Goal: Information Seeking & Learning: Learn about a topic

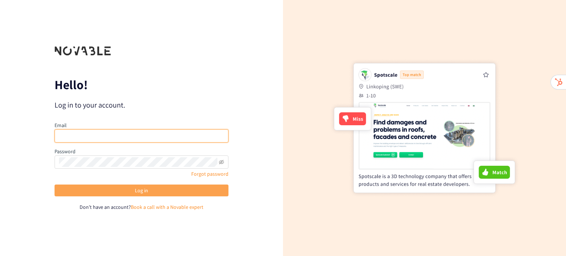
type input "[PERSON_NAME][EMAIL_ADDRESS][DOMAIN_NAME]"
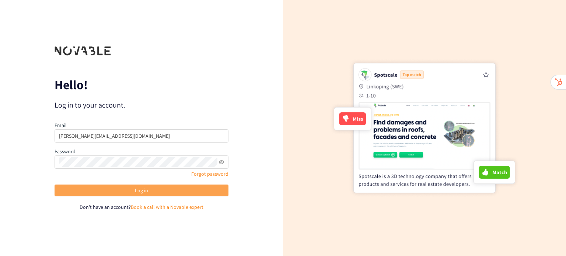
click at [164, 188] on button "Log in" at bounding box center [142, 191] width 174 height 12
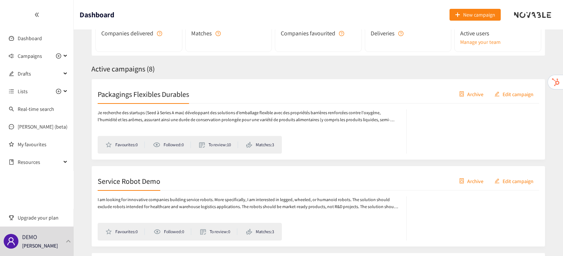
scroll to position [82, 0]
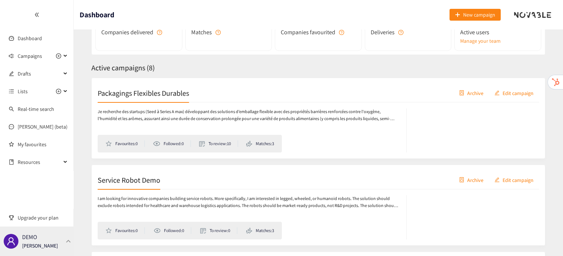
click at [23, 246] on p "[PERSON_NAME]" at bounding box center [40, 246] width 36 height 8
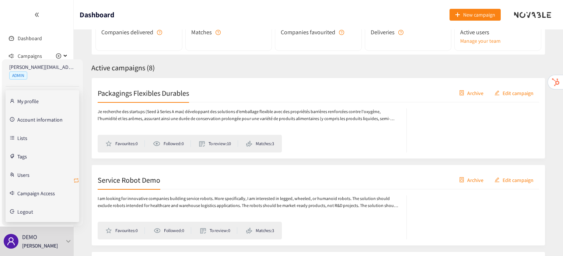
click at [77, 181] on icon "retweet" at bounding box center [76, 181] width 6 height 6
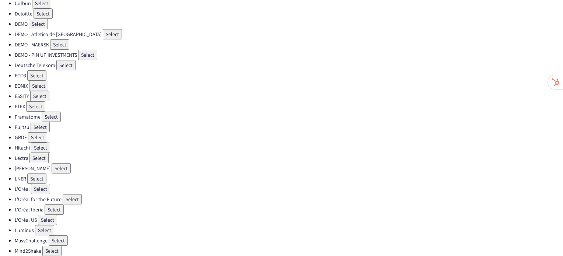
scroll to position [87, 0]
click at [47, 225] on button "Select" at bounding box center [44, 230] width 19 height 10
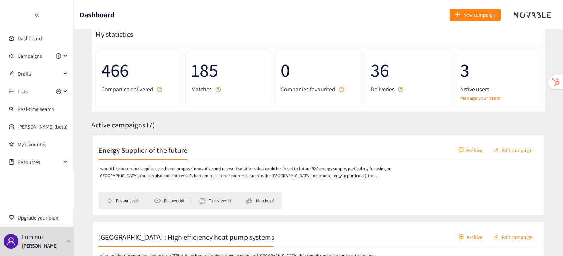
scroll to position [25, 0]
click at [172, 156] on div "Energy Supplier of the future Archive Edit campaign" at bounding box center [319, 150] width 442 height 18
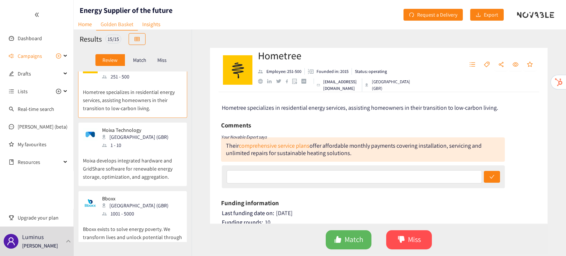
scroll to position [18, 0]
click at [128, 153] on p "Moixa develops integrated hardware and GridShare software for renewable energy …" at bounding box center [133, 165] width 100 height 32
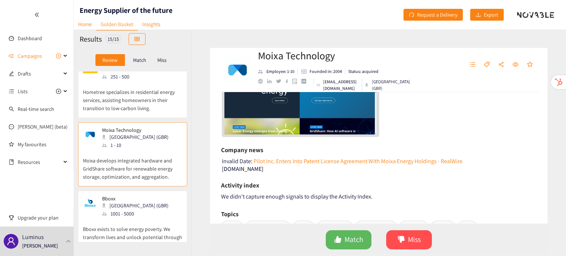
scroll to position [232, 0]
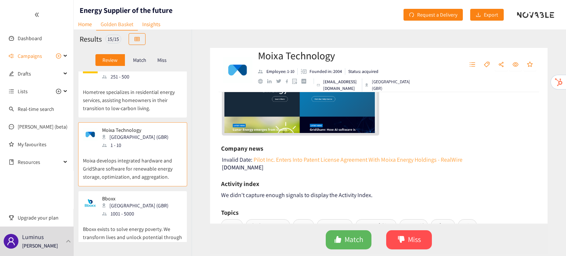
click at [265, 156] on link "Pilot Inc. Enters Into Patent License Agreement With Moixa Energy Holdings - Re…" at bounding box center [358, 159] width 210 height 9
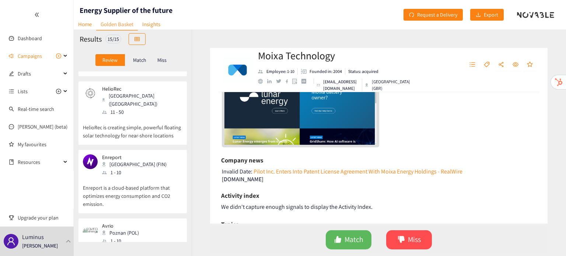
scroll to position [386, 0]
click at [130, 154] on p "Enreport" at bounding box center [134, 157] width 65 height 6
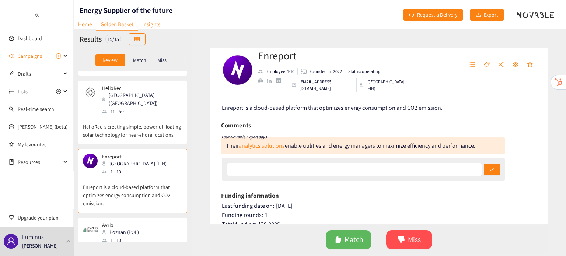
click at [130, 122] on p "HelioRec is creating simple, powerful floating solar technology for near-shore …" at bounding box center [133, 127] width 100 height 24
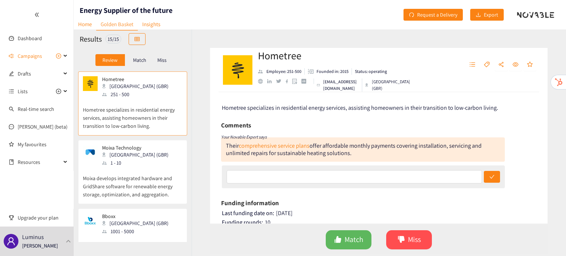
drag, startPoint x: 147, startPoint y: 169, endPoint x: 103, endPoint y: 160, distance: 45.0
click at [103, 160] on div "1 - 10" at bounding box center [137, 163] width 71 height 8
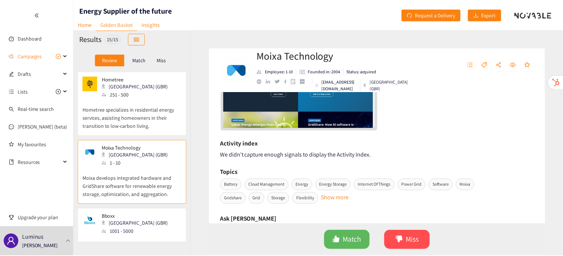
scroll to position [239, 0]
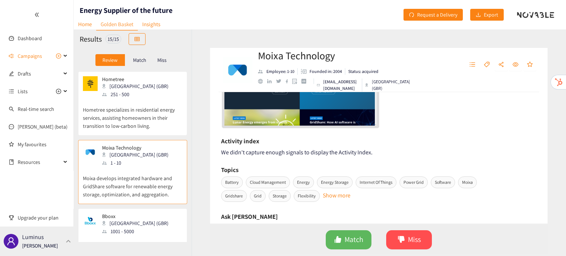
drag, startPoint x: 49, startPoint y: 243, endPoint x: 58, endPoint y: 234, distance: 12.0
click at [49, 243] on p "[PERSON_NAME]" at bounding box center [40, 246] width 36 height 8
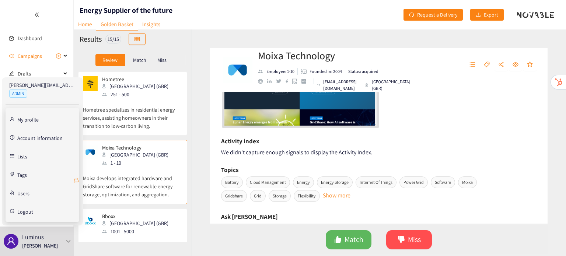
click at [75, 183] on icon "retweet" at bounding box center [76, 181] width 6 height 6
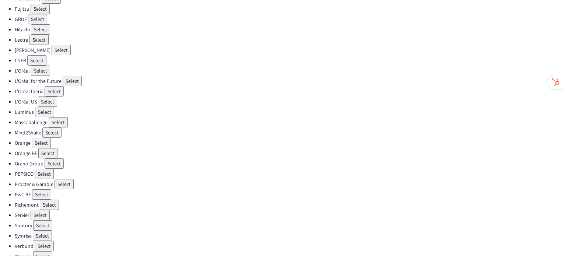
scroll to position [208, 0]
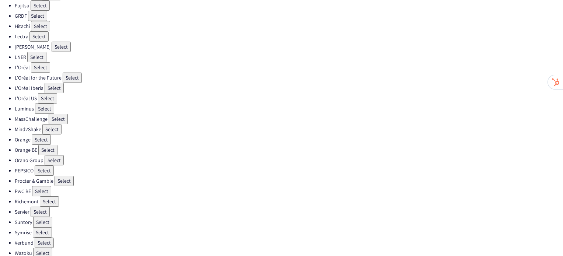
click at [42, 207] on button "Select" at bounding box center [40, 212] width 19 height 10
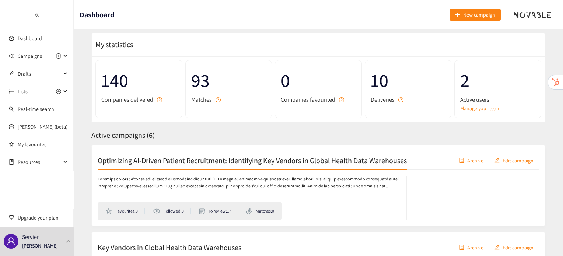
scroll to position [15, 0]
click at [156, 157] on h2 "Optimizing AI-Driven Patient Recruitment: Identifying Key Vendors in Global Hea…" at bounding box center [252, 160] width 309 height 10
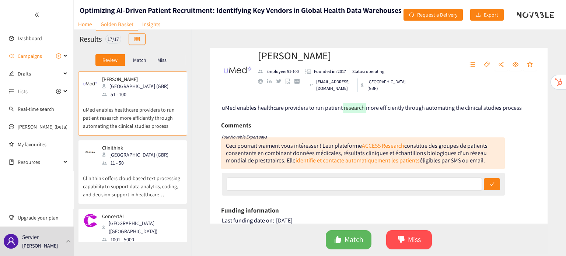
scroll to position [1, 0]
click at [156, 157] on div "Clinithink London (GBR) 11 - 50" at bounding box center [133, 154] width 100 height 22
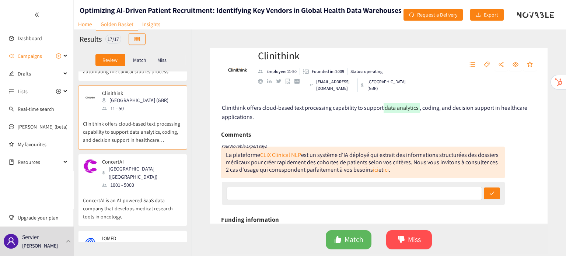
scroll to position [56, 0]
click at [156, 174] on div "ConcertAI Cambridge (USA) 1001 - 5000" at bounding box center [133, 173] width 100 height 30
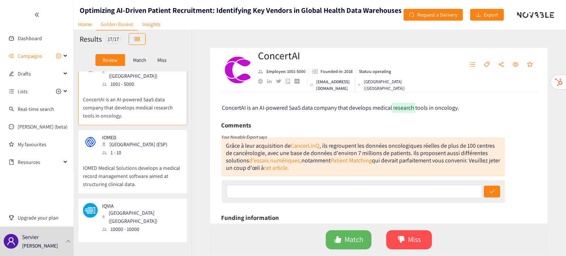
click at [156, 174] on p "IOMED Medical Solutions develops a medical record management software aimed at …" at bounding box center [133, 173] width 100 height 32
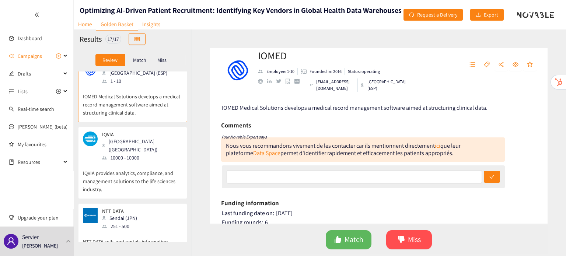
scroll to position [239, 0]
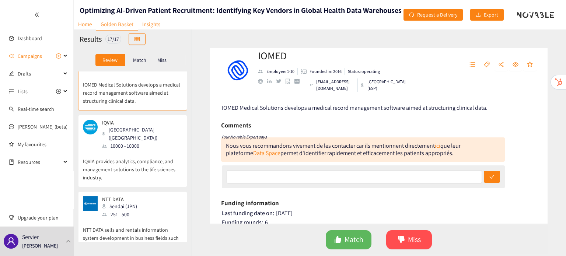
click at [156, 174] on div "Umedeor London (GBR) 51 - 100 uMed enables healthcare providers to run patient …" at bounding box center [133, 157] width 118 height 171
click at [156, 167] on div "IQVIA Danbury (USA) 10000 - 10000 IQVIA provides analytics, compliance, and man…" at bounding box center [133, 153] width 100 height 67
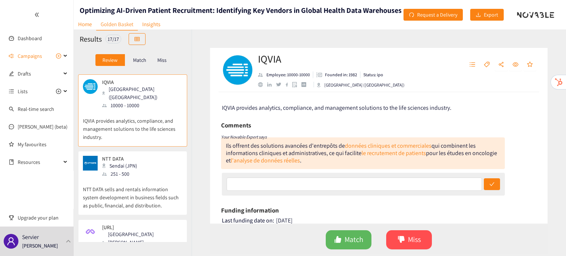
scroll to position [280, 0]
click at [157, 187] on p "NTT DATA sells and rentals information system development in business fields su…" at bounding box center [133, 194] width 100 height 32
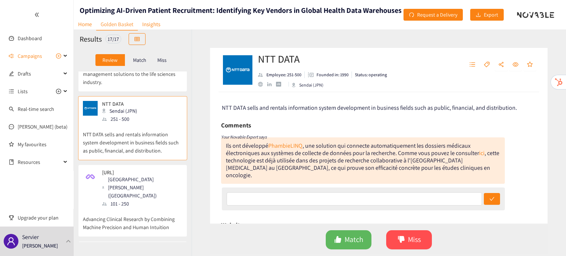
scroll to position [342, 0]
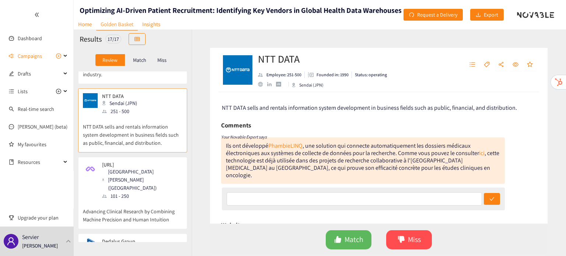
click at [157, 200] on p "Advancing Clinical Research by Combining Machine Precision and Human Intuition" at bounding box center [133, 212] width 100 height 24
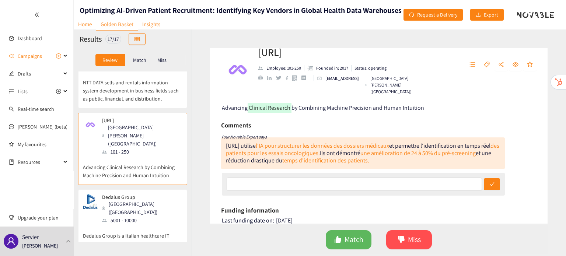
click at [157, 225] on p "Dedalus Group is a Italian healthcare IT systems company." at bounding box center [133, 237] width 100 height 24
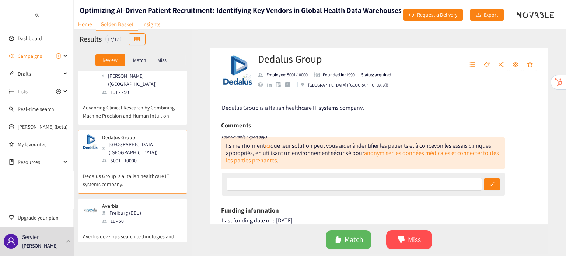
click at [157, 225] on p "Averbis develops search technologies and text analytics software for the health…" at bounding box center [133, 241] width 100 height 32
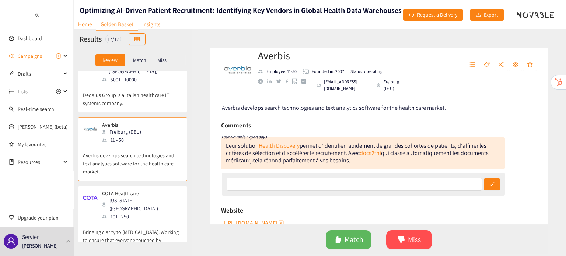
click at [157, 221] on p "Bringing clarity to cancer. Working to ensure that everyone touched by cancer h…" at bounding box center [133, 237] width 100 height 32
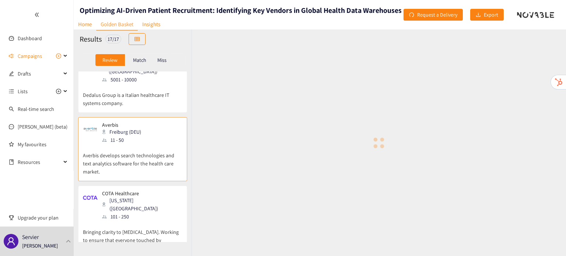
scroll to position [621, 0]
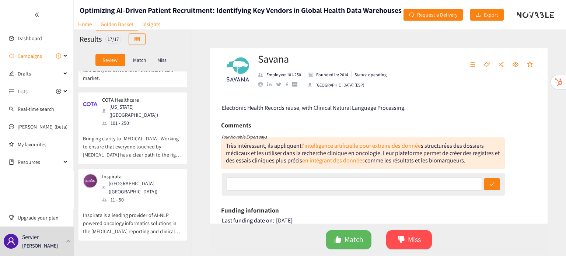
click at [150, 204] on p "Inspirata is a leading provider of AI-NLP powered oncology informatics solution…" at bounding box center [133, 220] width 100 height 32
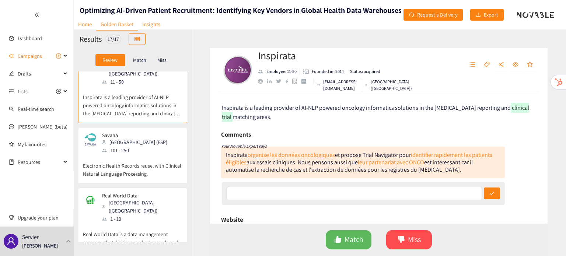
click at [150, 223] on p "Real World Data is a data management company that digitizes medical records and…" at bounding box center [133, 239] width 100 height 32
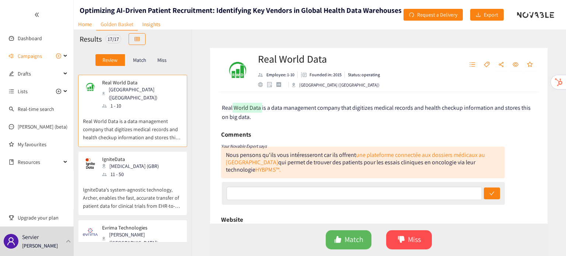
scroll to position [852, 0]
click at [150, 225] on div "Evrima Technologies Leichhardt (AUS) 11 - 50" at bounding box center [133, 240] width 100 height 30
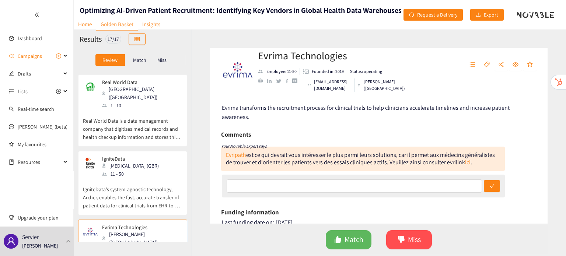
scroll to position [960, 0]
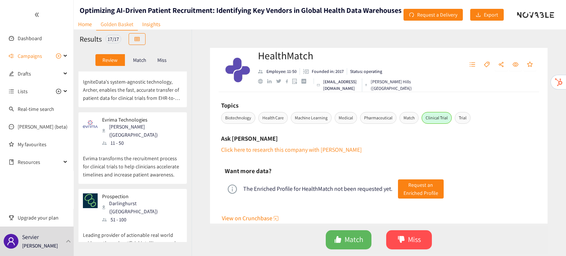
scroll to position [254, 0]
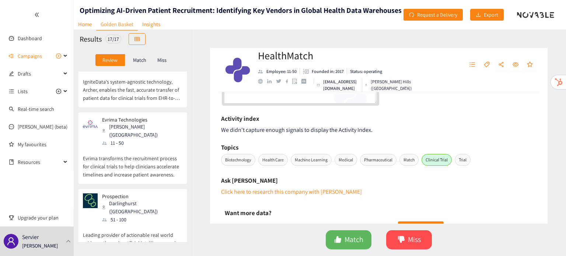
click at [139, 224] on p "Leading provider of actionable real world evidence through artificial intellige…" at bounding box center [133, 240] width 100 height 32
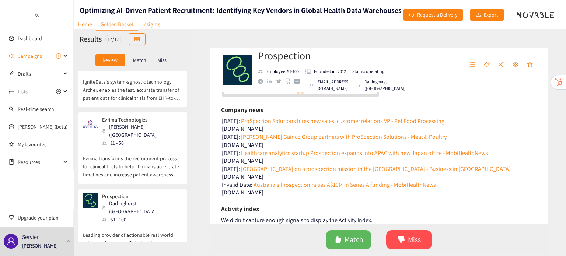
scroll to position [195, 0]
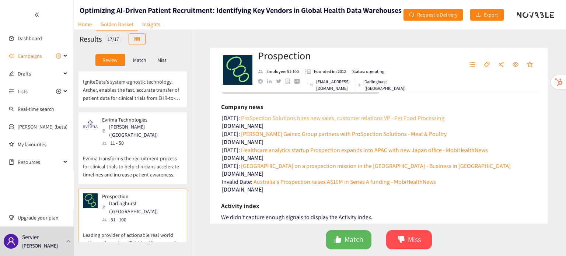
click at [336, 119] on link "ProSpection Solutions hires new sales, customer relations VP - Pet Food Process…" at bounding box center [342, 118] width 205 height 9
click at [362, 134] on link "Cantrell Gainco Group partners with ProSpection Solutions - Meat & Poultry" at bounding box center [343, 133] width 207 height 9
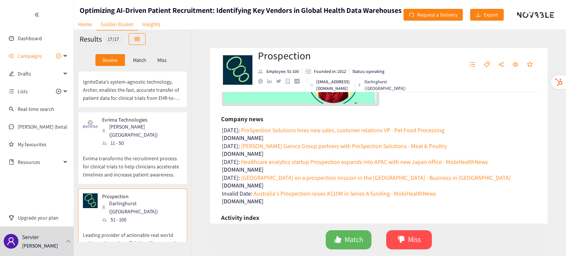
scroll to position [263, 0]
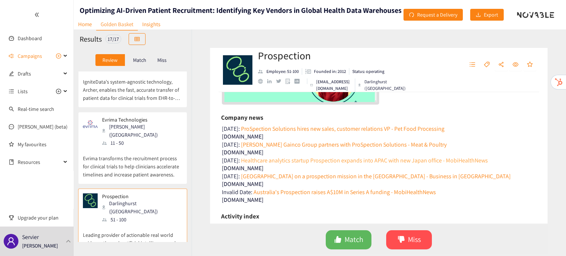
click at [335, 160] on link "Healthcare analytics startup Prospection expands into APAC with new Japan offic…" at bounding box center [364, 160] width 248 height 9
click at [351, 177] on link "Port of Kribi on a prospection mission in the Central African Republic - Busine…" at bounding box center [375, 176] width 271 height 9
click at [334, 194] on link "Australia's Prospection raises A$10M in Series A funding - MobiHealthNews" at bounding box center [345, 192] width 184 height 9
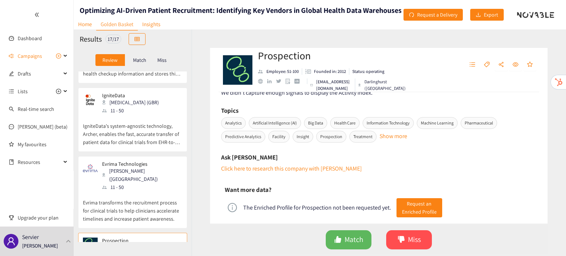
scroll to position [917, 0]
click at [147, 160] on div "Evrima Technologies Leichhardt (AUS) 11 - 50 Evrima transforms the recruitment …" at bounding box center [133, 193] width 100 height 67
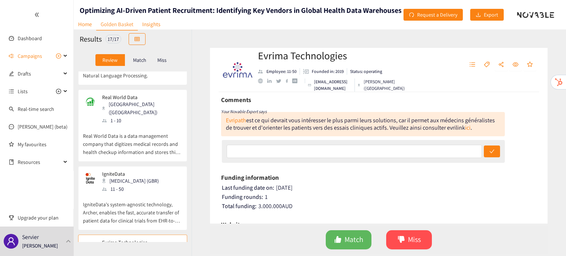
scroll to position [838, 0]
click at [135, 185] on div "11 - 50" at bounding box center [132, 189] width 61 height 8
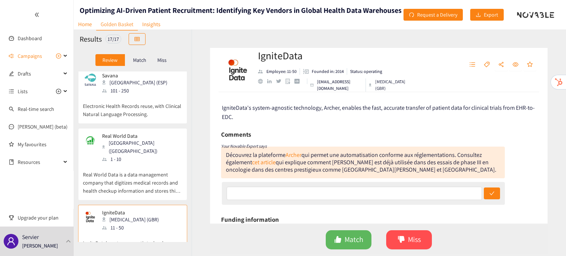
scroll to position [798, 0]
click at [116, 164] on p "Real World Data is a data management company that digitizes medical records and…" at bounding box center [133, 180] width 100 height 32
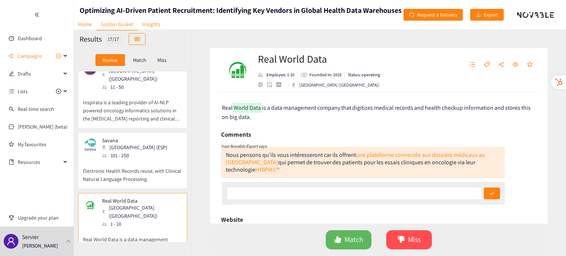
scroll to position [715, 0]
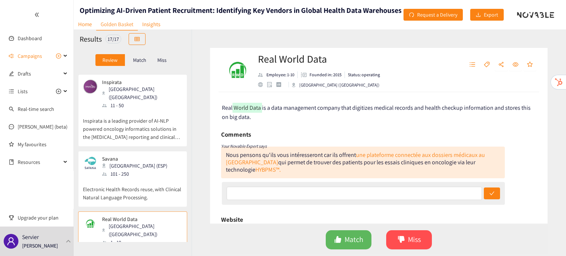
click at [104, 178] on p "Electronic Health Records reuse, with Clinical Natural Language Processing." at bounding box center [133, 190] width 100 height 24
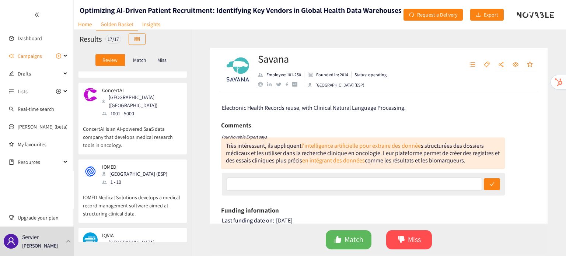
scroll to position [80, 0]
